Goal: Task Accomplishment & Management: Use online tool/utility

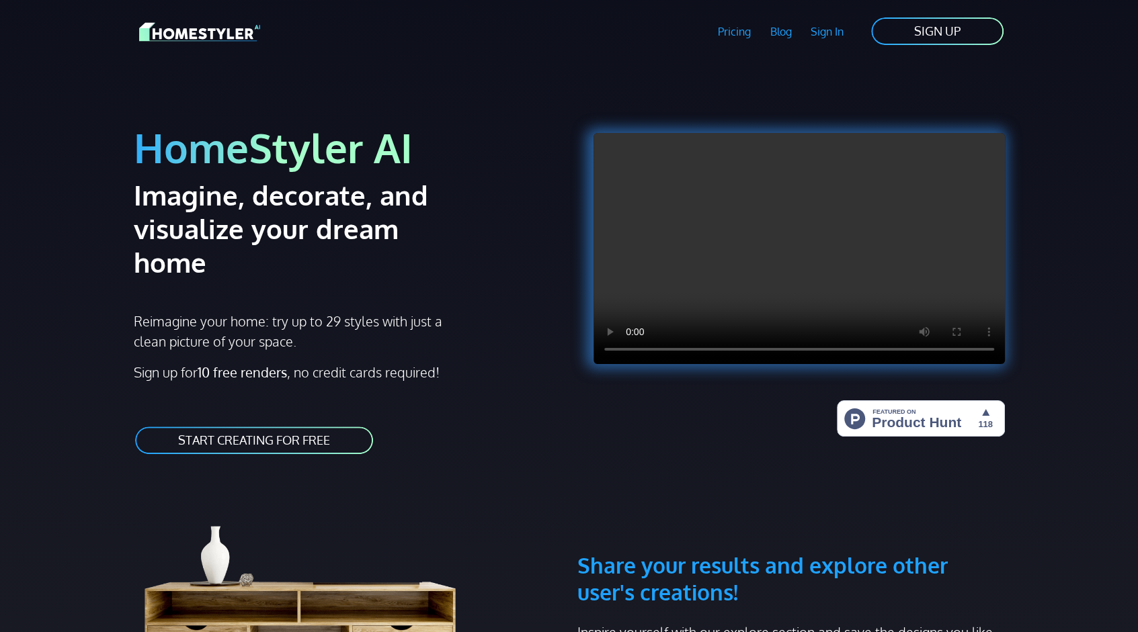
click at [319, 425] on link "START CREATING FOR FREE" at bounding box center [254, 440] width 241 height 30
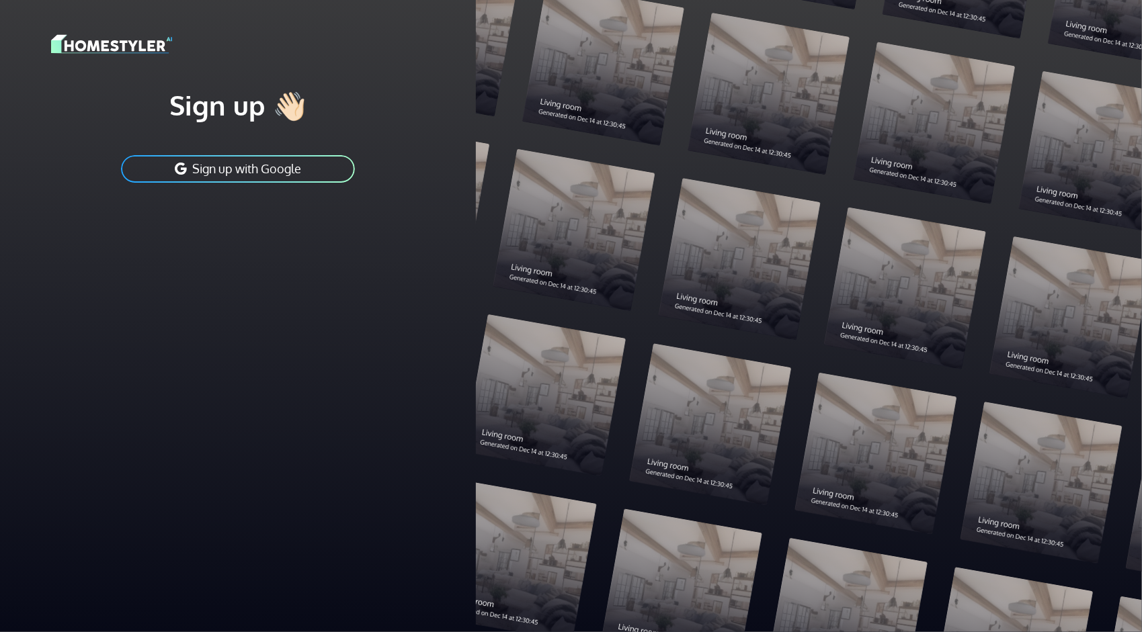
click at [292, 167] on button "Sign up with Google" at bounding box center [238, 169] width 237 height 30
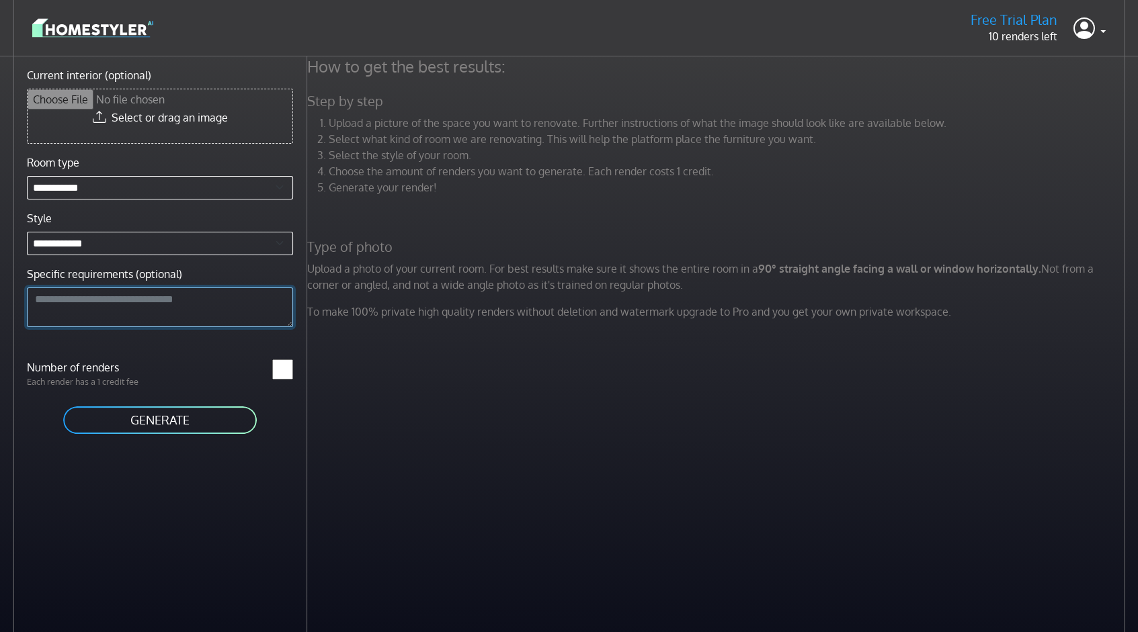
click at [153, 301] on textarea "Specific requirements (optional)" at bounding box center [160, 308] width 266 height 40
